Goal: Browse casually: Explore the website without a specific task or goal

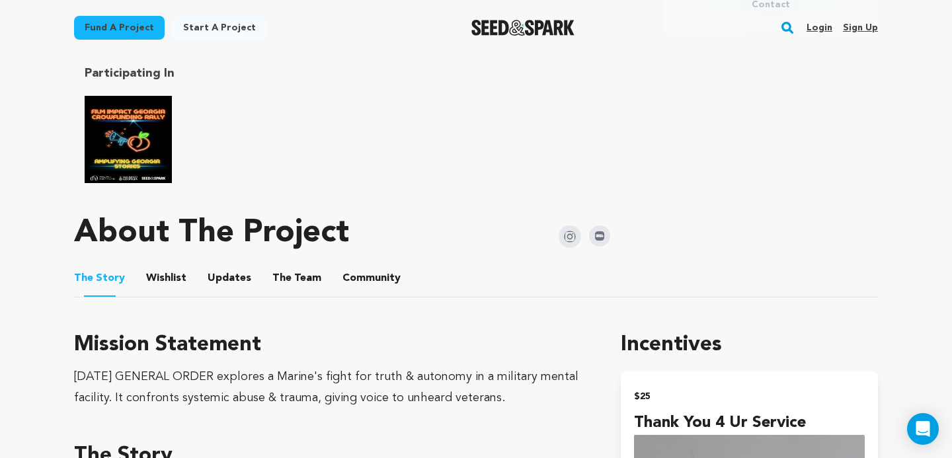
scroll to position [631, 0]
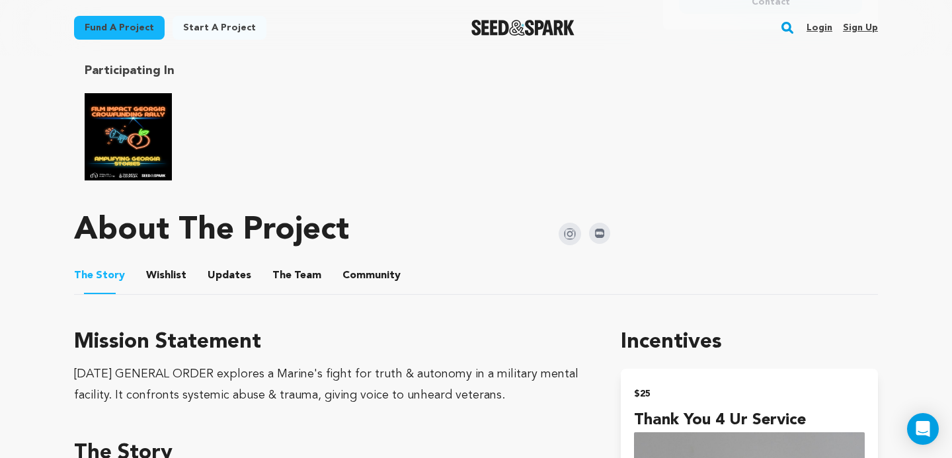
click at [136, 111] on img "Film Impact Georgia Rally" at bounding box center [128, 136] width 87 height 87
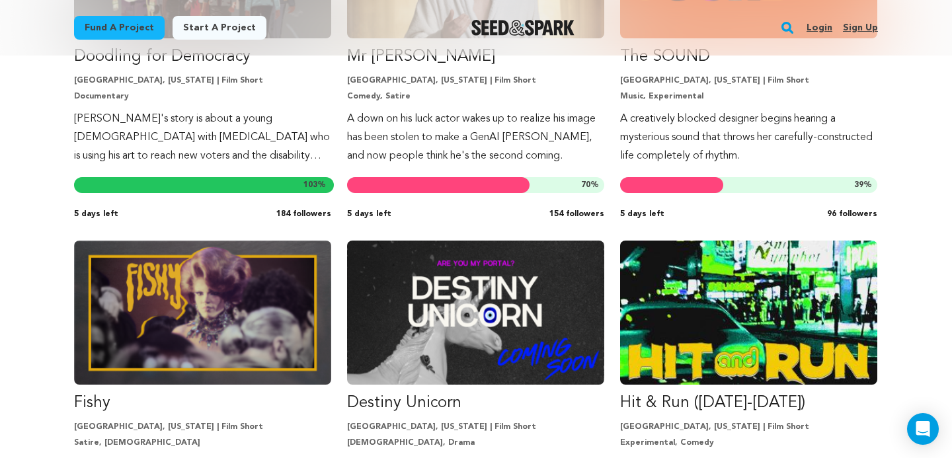
scroll to position [513, 0]
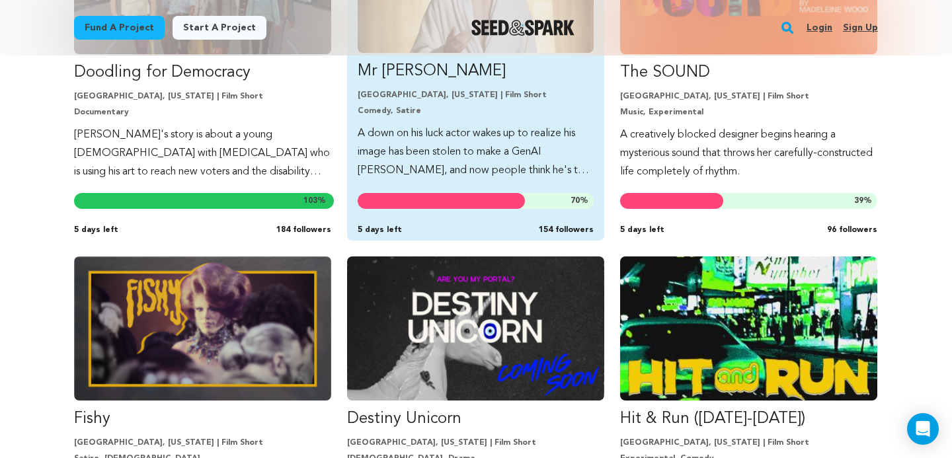
click at [441, 156] on p "A down on his luck actor wakes up to realize his image has been stolen to make …" at bounding box center [476, 152] width 236 height 56
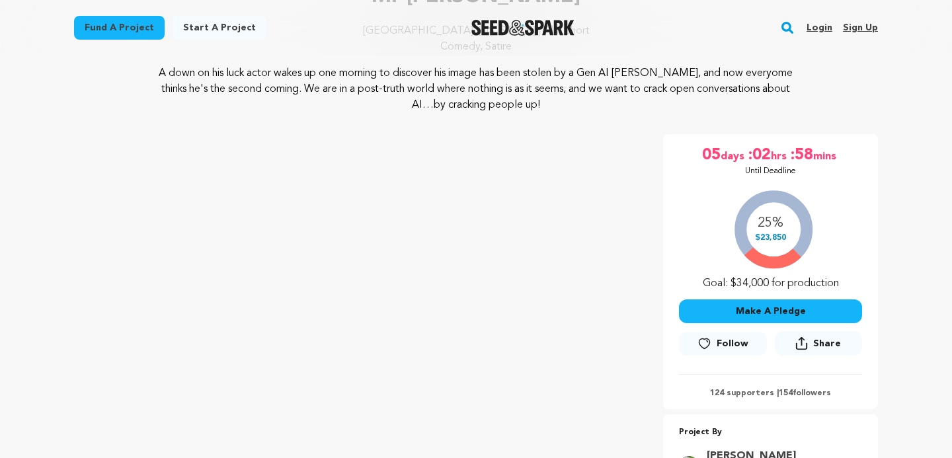
scroll to position [153, 0]
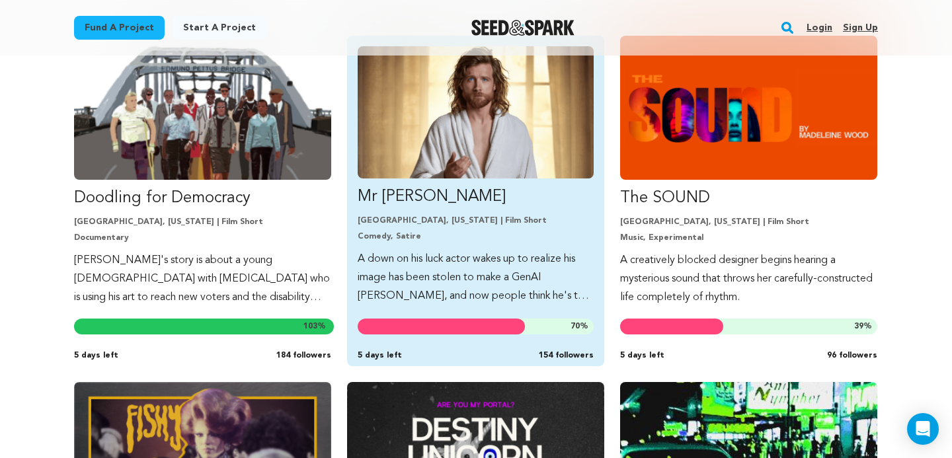
scroll to position [405, 0]
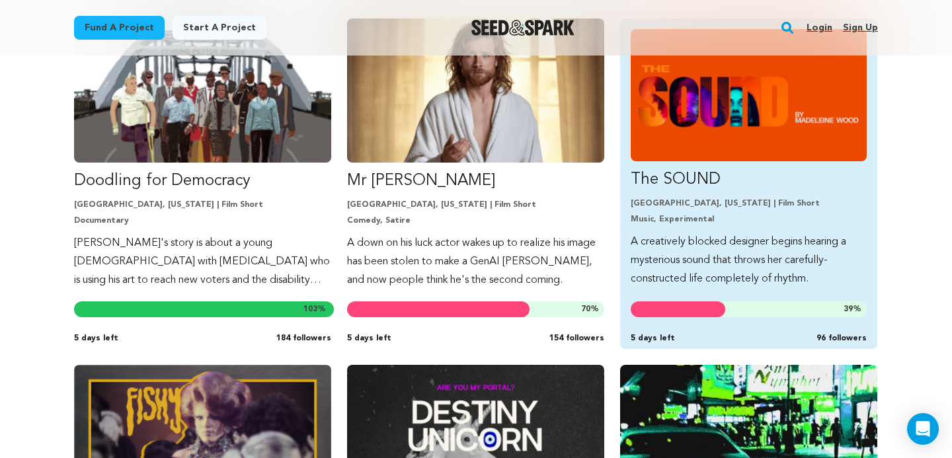
click at [712, 247] on p "A creatively blocked designer begins hearing a mysterious sound that throws her…" at bounding box center [749, 261] width 236 height 56
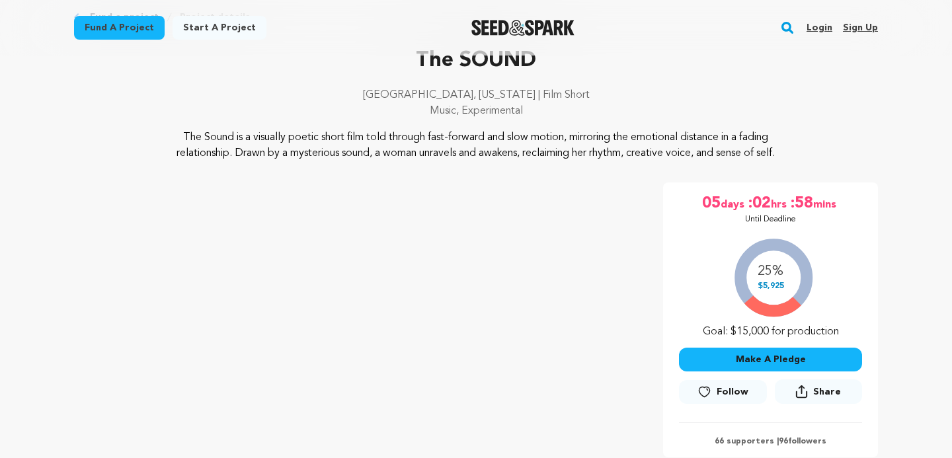
scroll to position [116, 0]
